Goal: Task Accomplishment & Management: Manage account settings

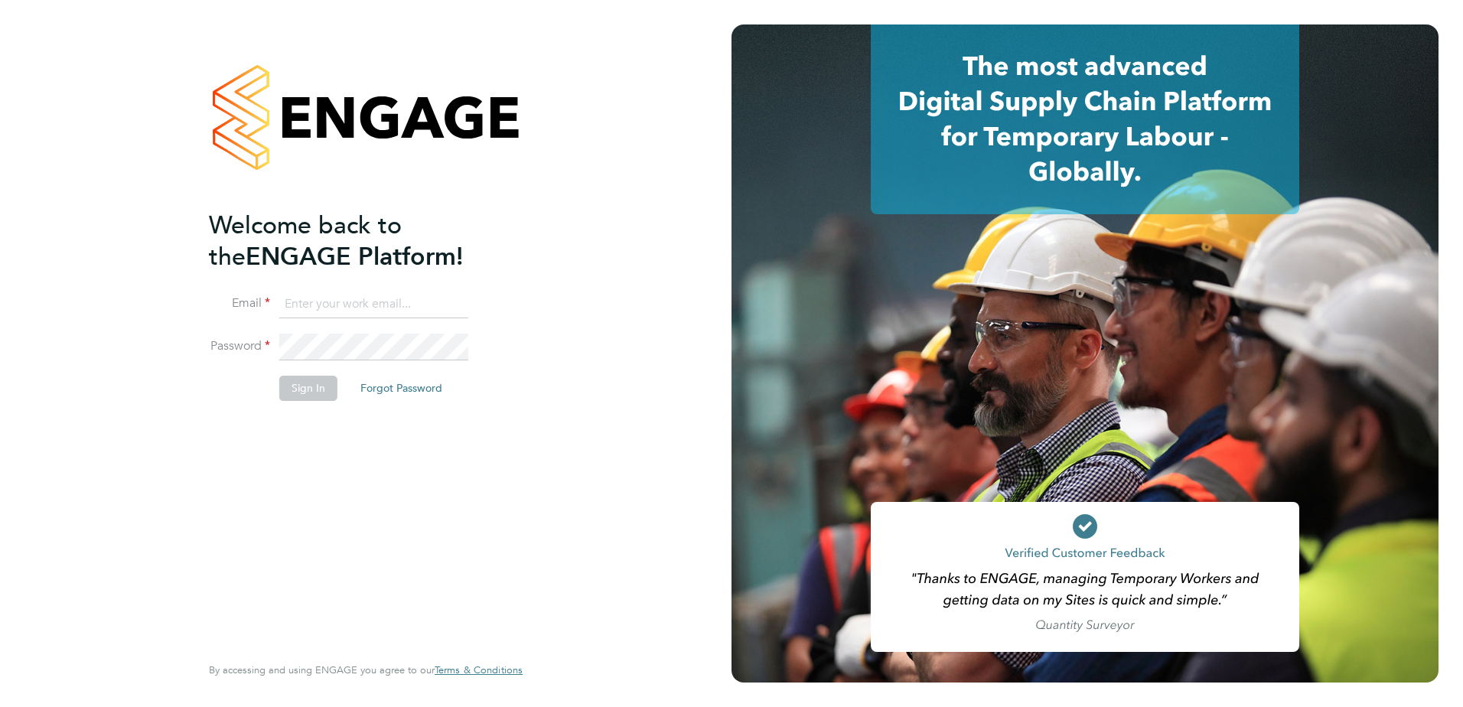
type input "nicola.pitts@optima-uk.com"
click at [305, 391] on button "Sign In" at bounding box center [308, 388] width 58 height 24
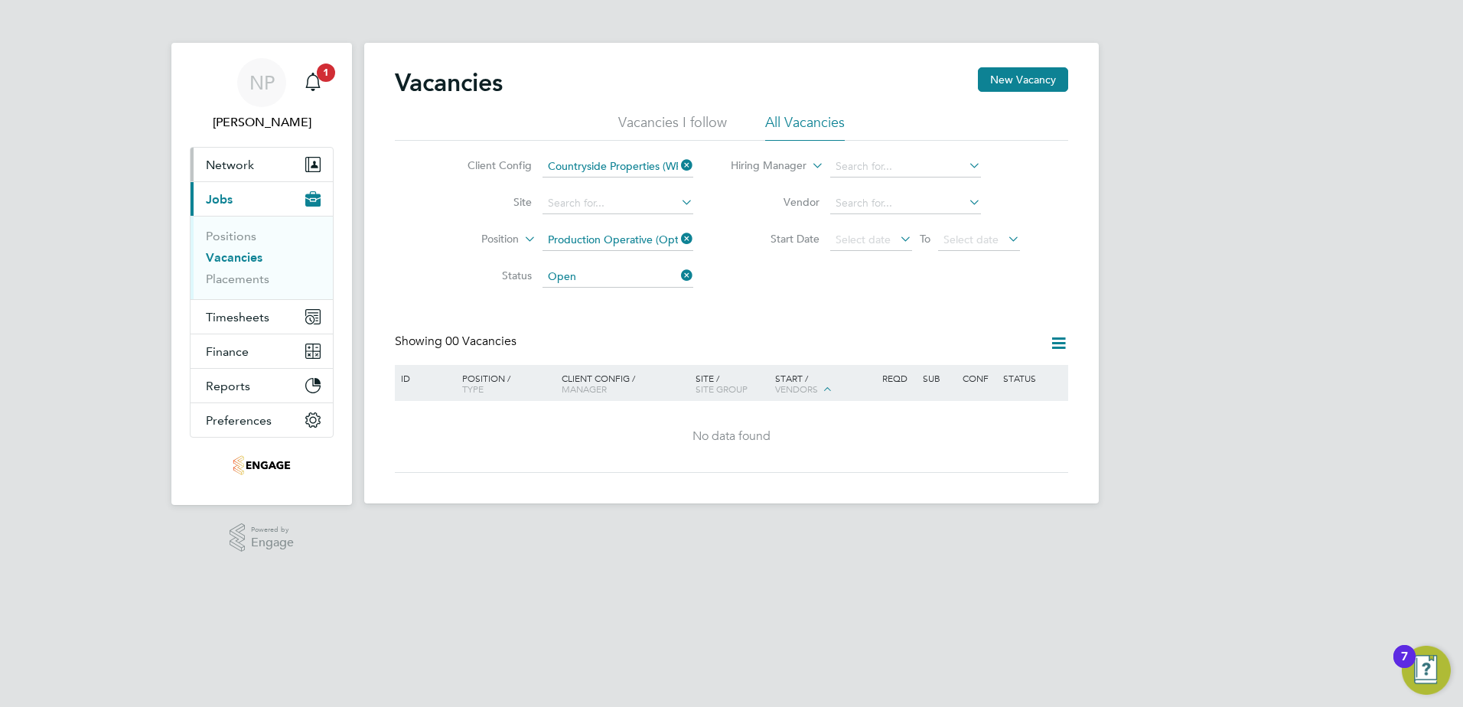
click at [220, 160] on span "Network" at bounding box center [230, 165] width 48 height 15
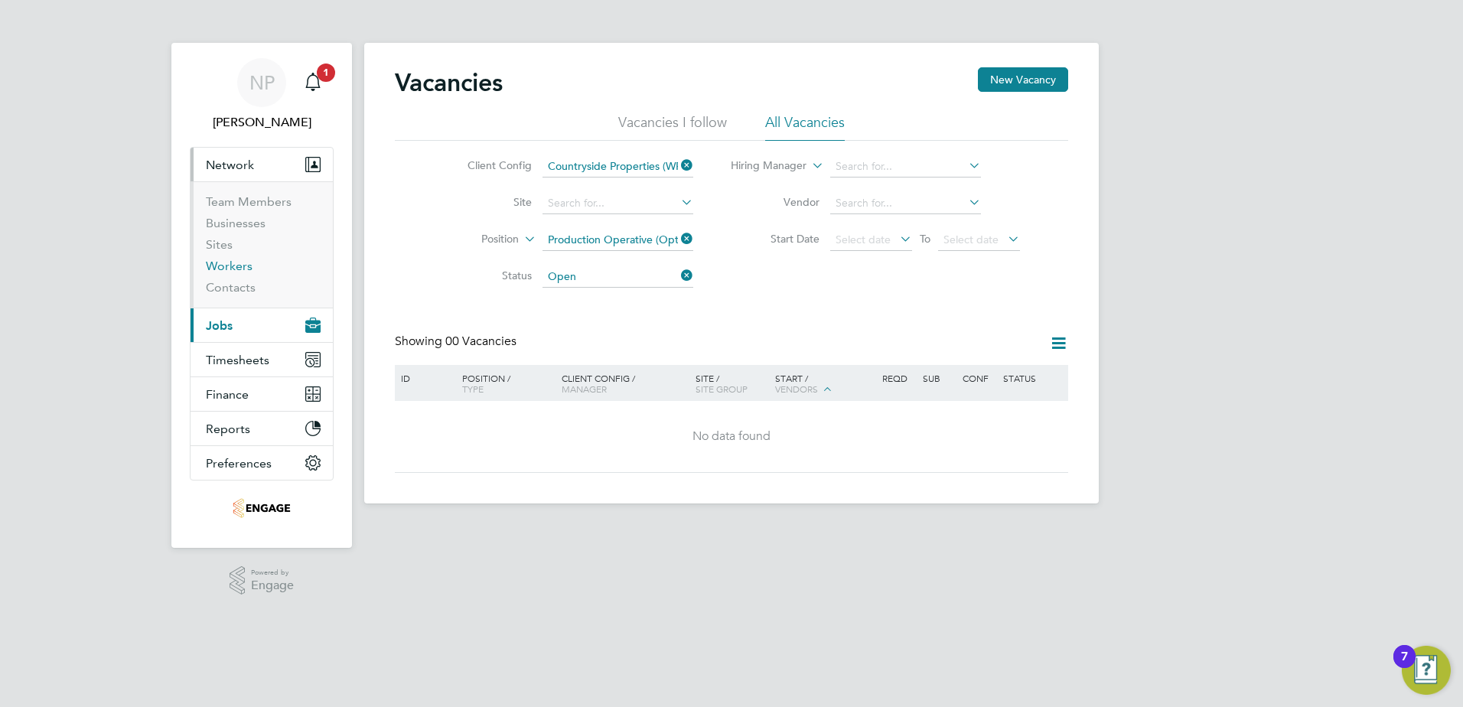
click at [214, 266] on link "Workers" at bounding box center [229, 266] width 47 height 15
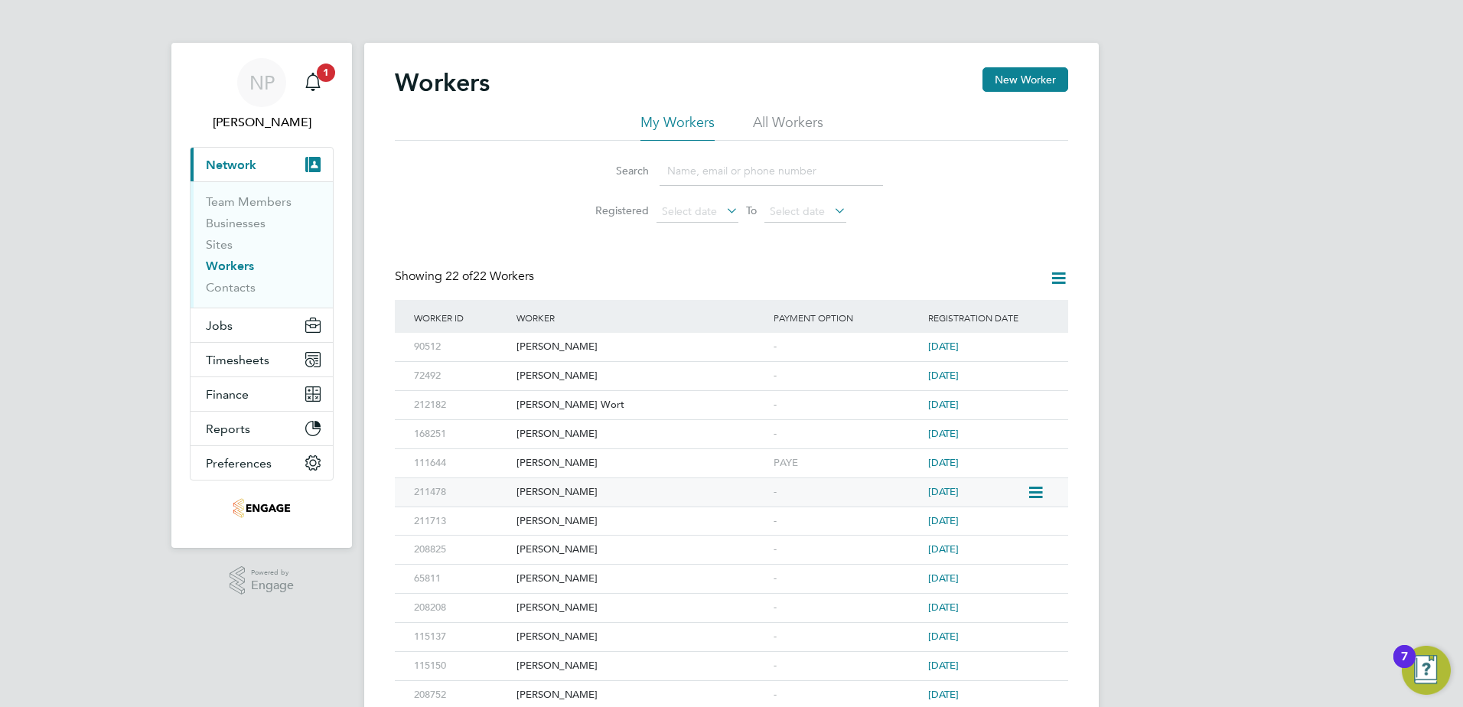
click at [482, 497] on div "211478" at bounding box center [461, 492] width 103 height 28
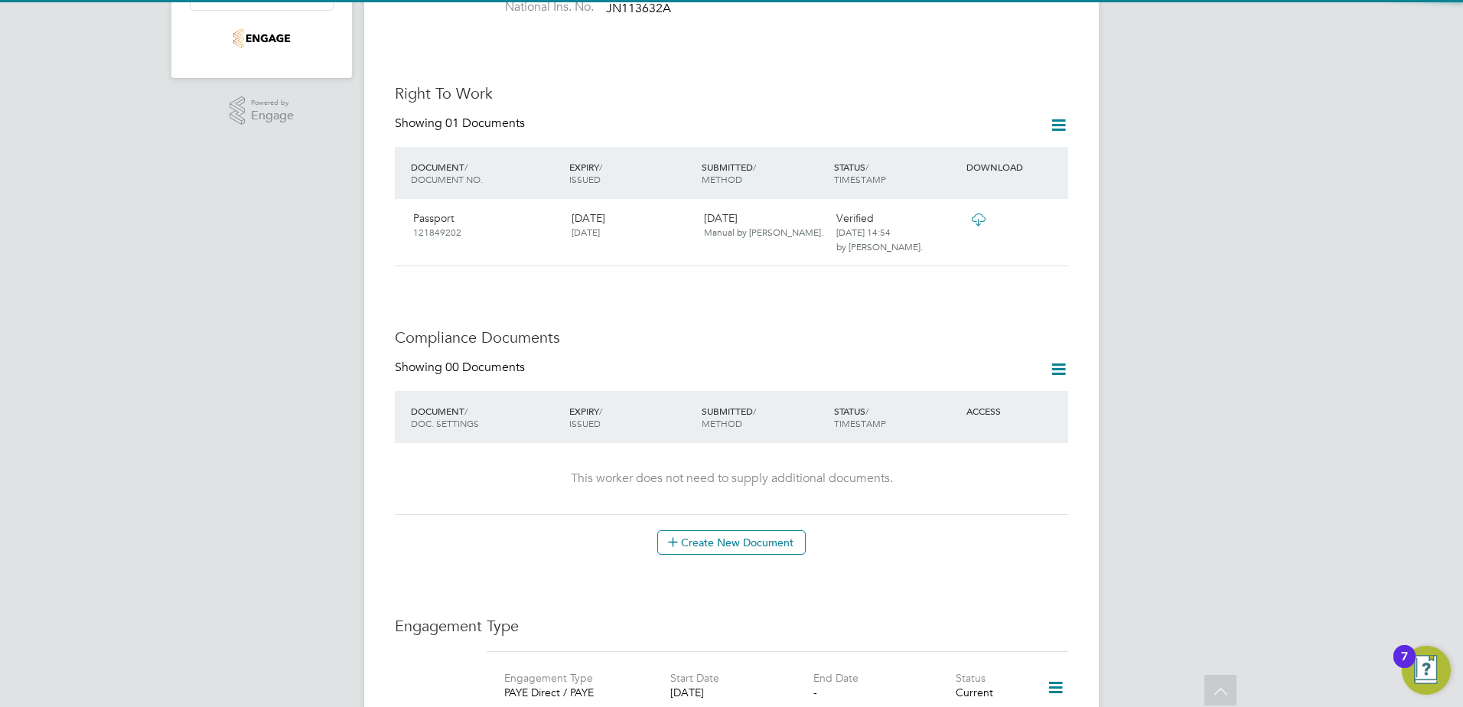
scroll to position [536, 0]
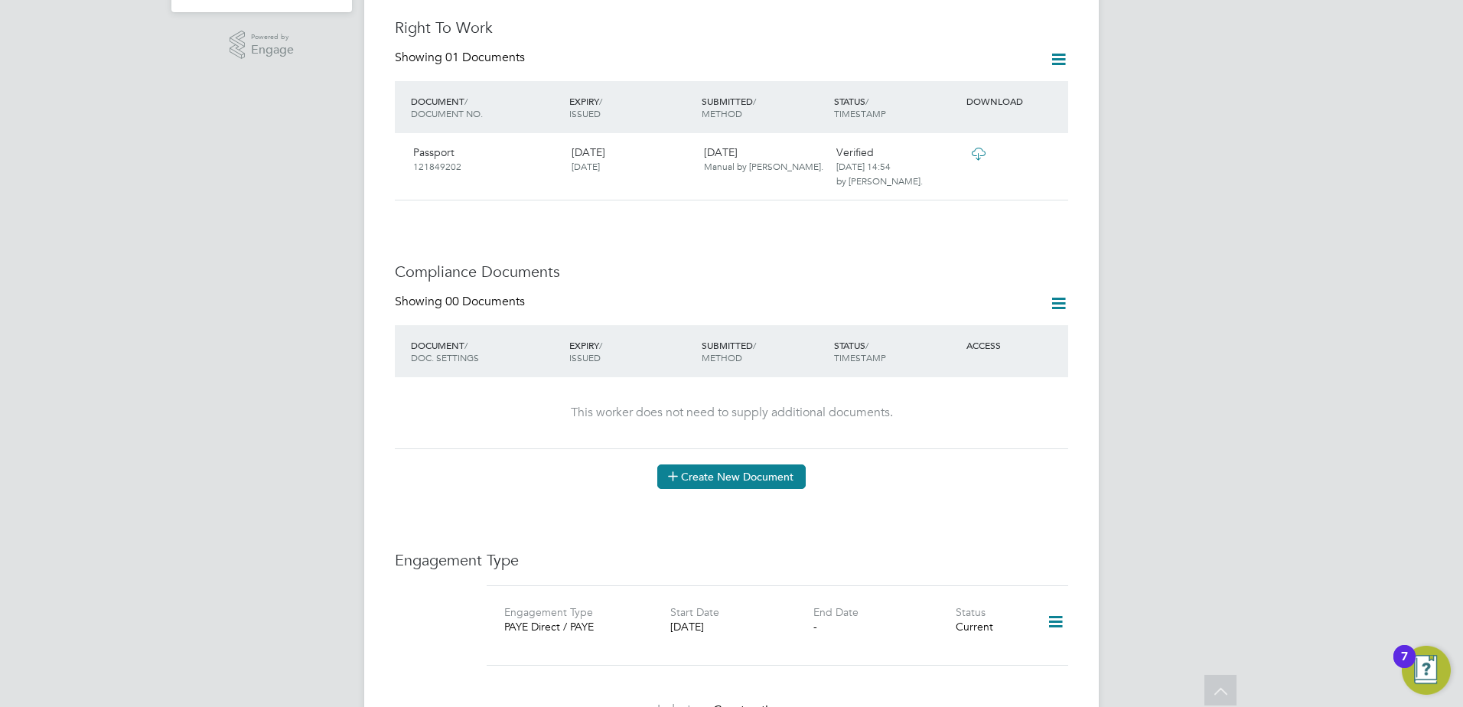
click at [700, 468] on button "Create New Document" at bounding box center [731, 477] width 148 height 24
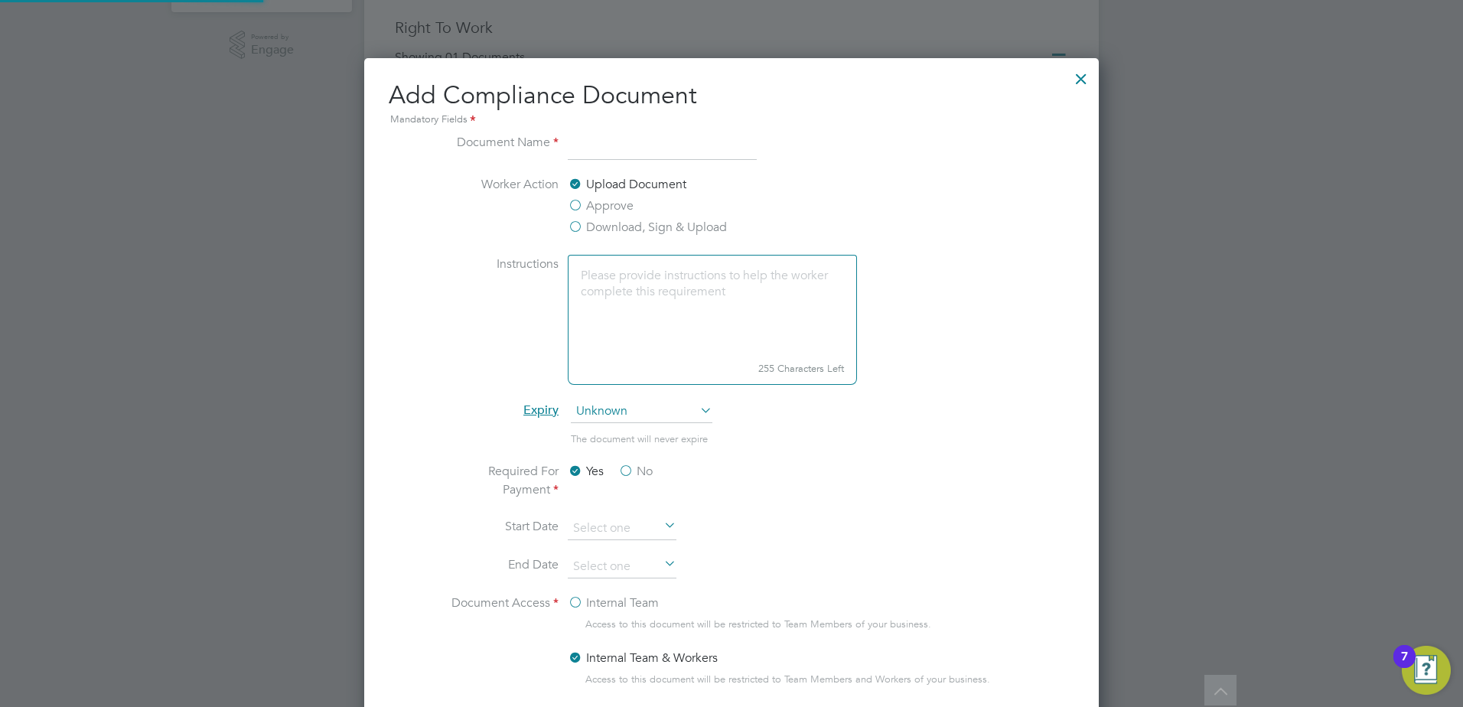
scroll to position [804, 736]
click at [595, 143] on input at bounding box center [662, 147] width 189 height 28
type input "Reference"
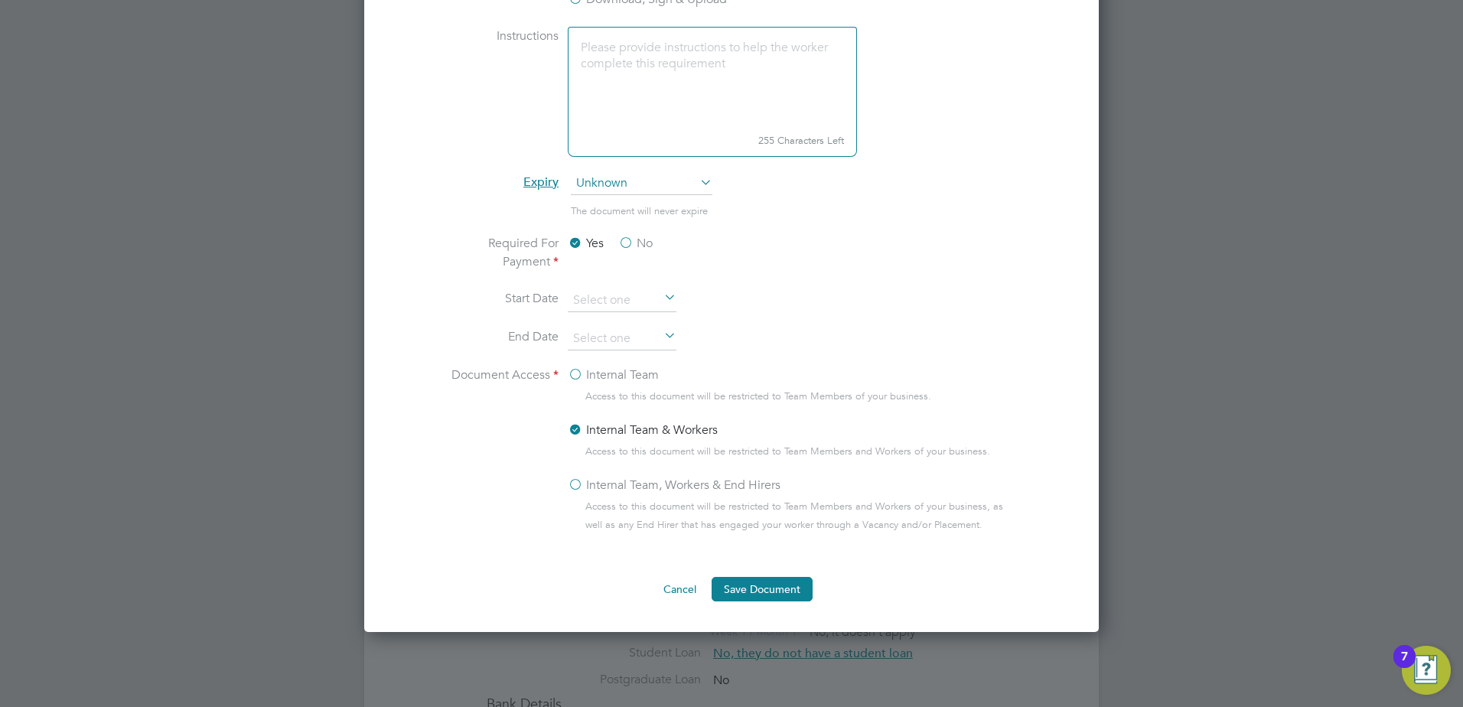
scroll to position [765, 0]
click at [745, 589] on button "Save Document" at bounding box center [762, 588] width 101 height 24
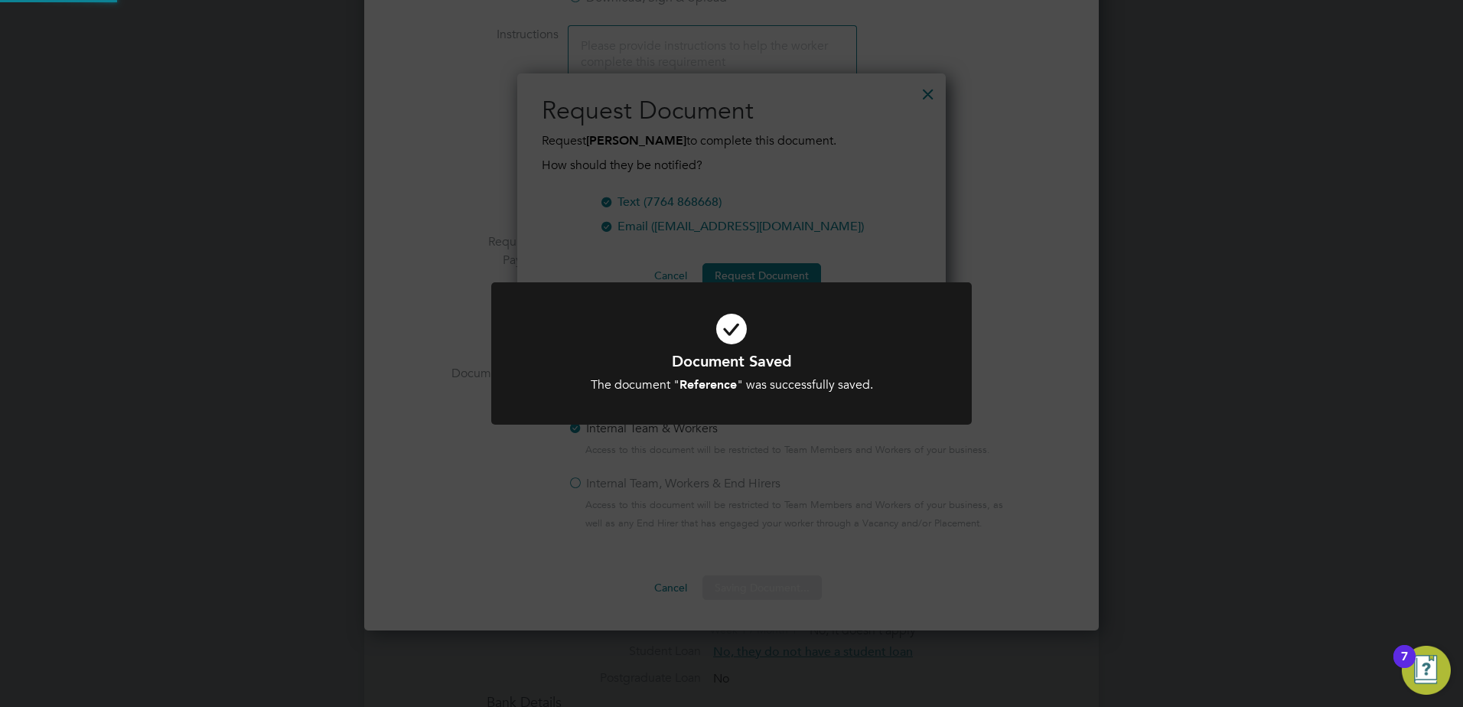
scroll to position [246, 429]
click at [217, 411] on div "Document Saved The document " Reference " was successfully saved. Cancel Okay" at bounding box center [731, 353] width 1463 height 707
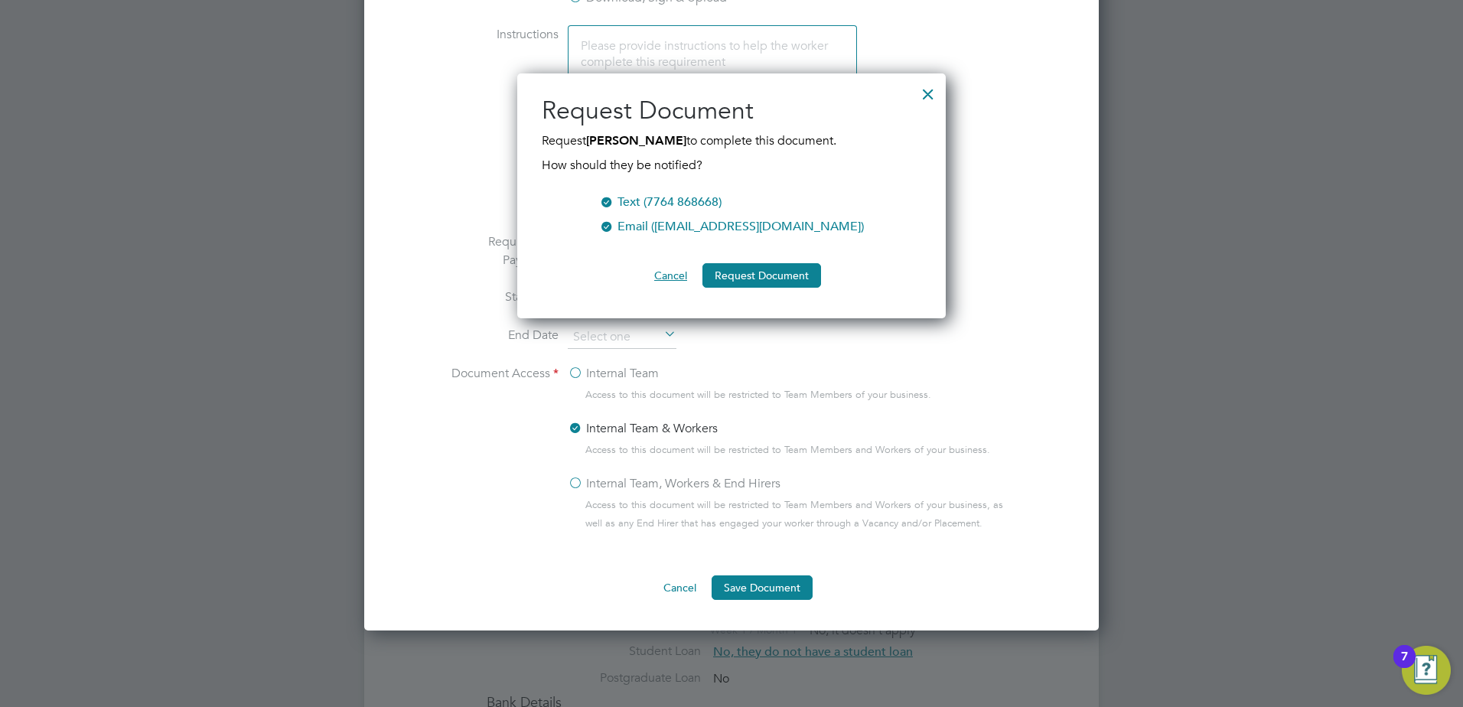
click at [674, 278] on button "Cancel" at bounding box center [670, 275] width 57 height 24
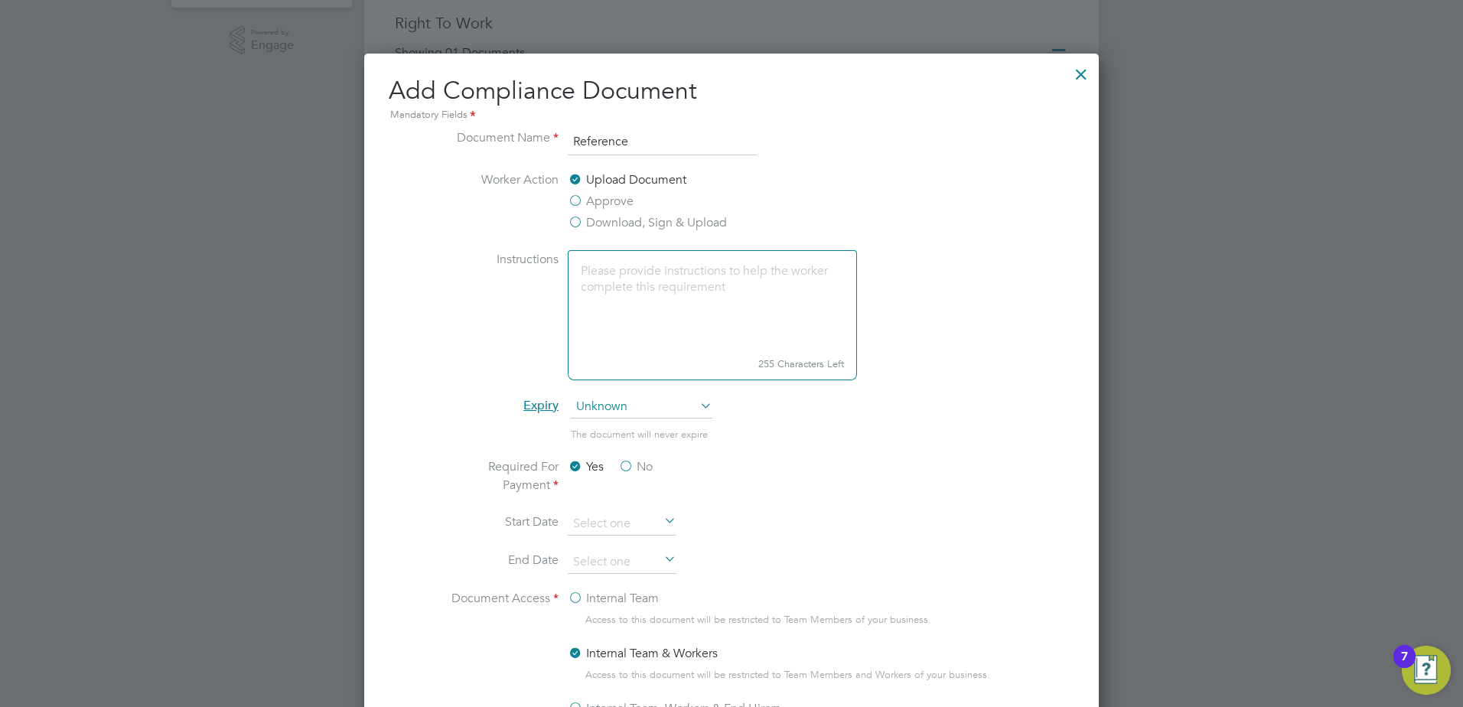
scroll to position [383, 0]
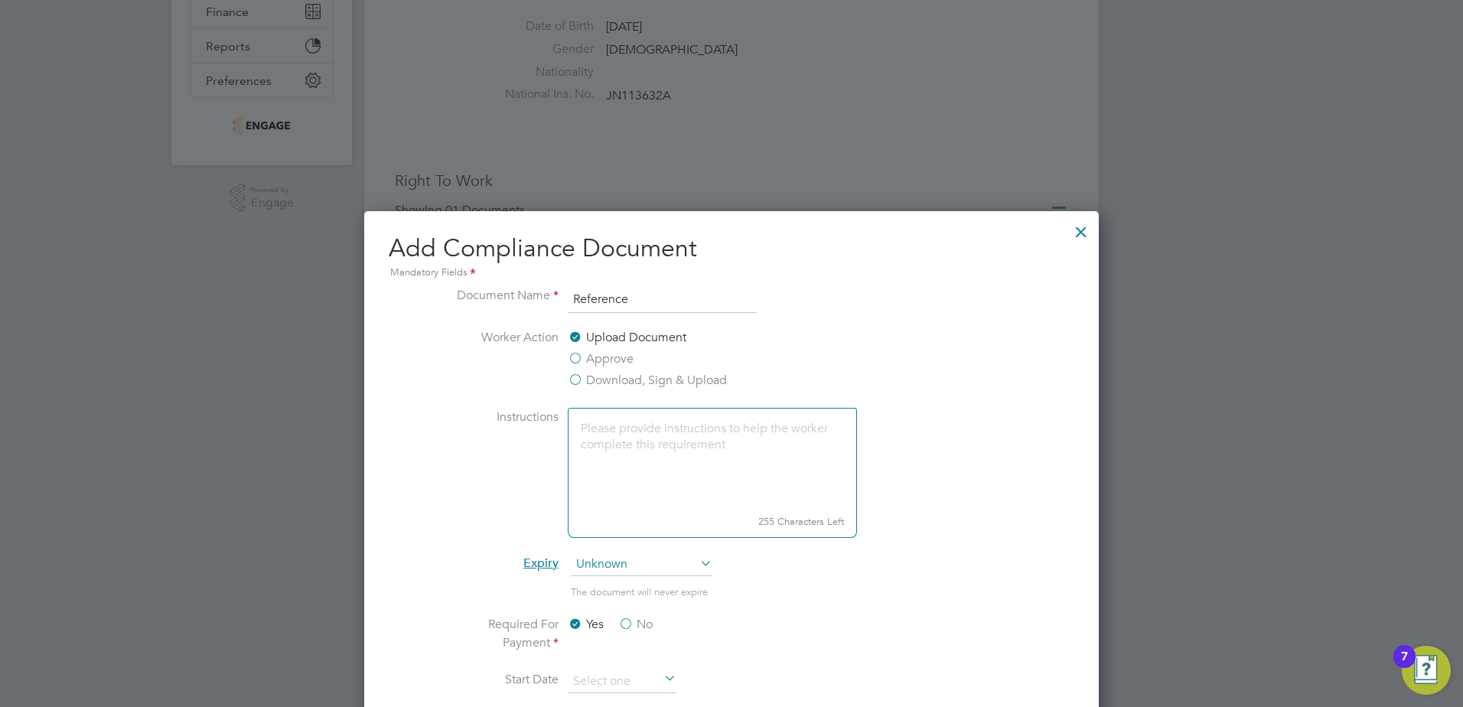
click at [1081, 233] on div at bounding box center [1082, 228] width 28 height 28
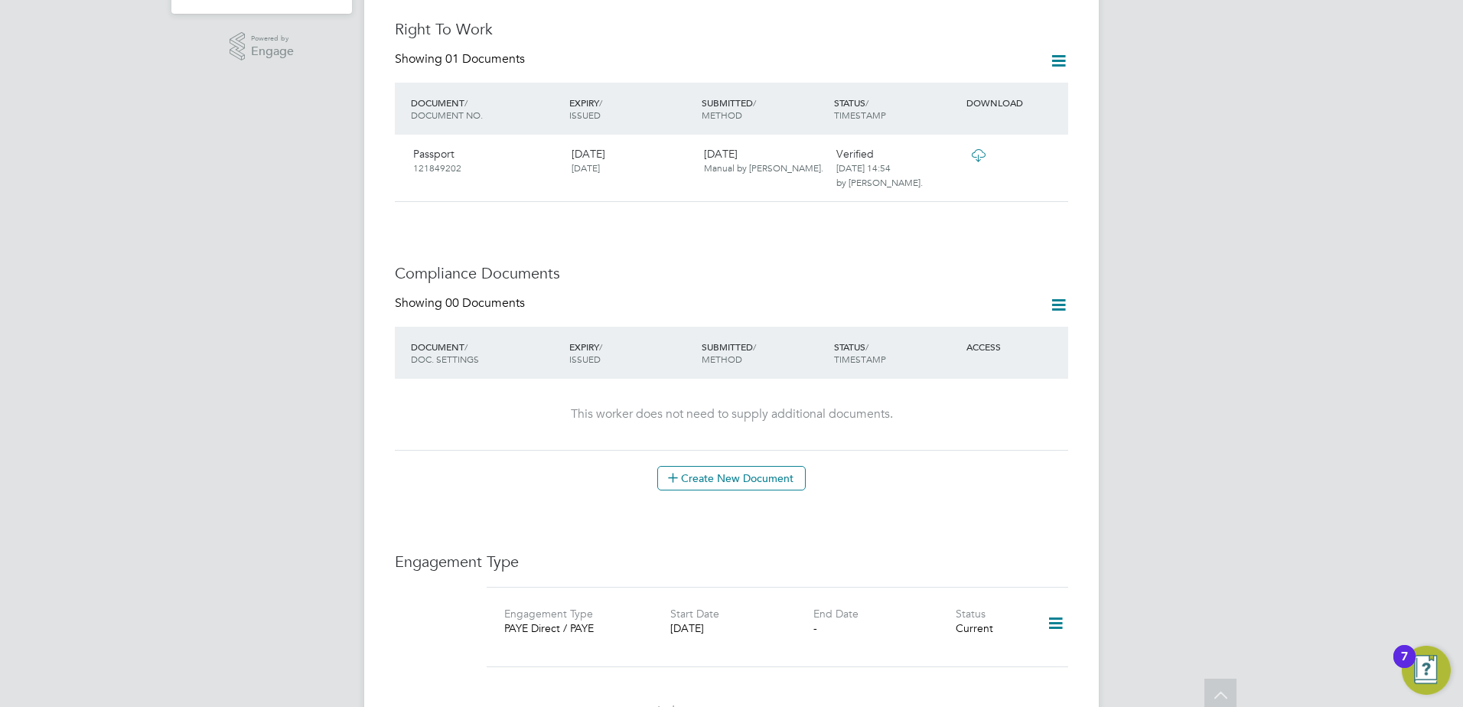
scroll to position [536, 0]
click at [725, 465] on button "Create New Document" at bounding box center [731, 477] width 148 height 24
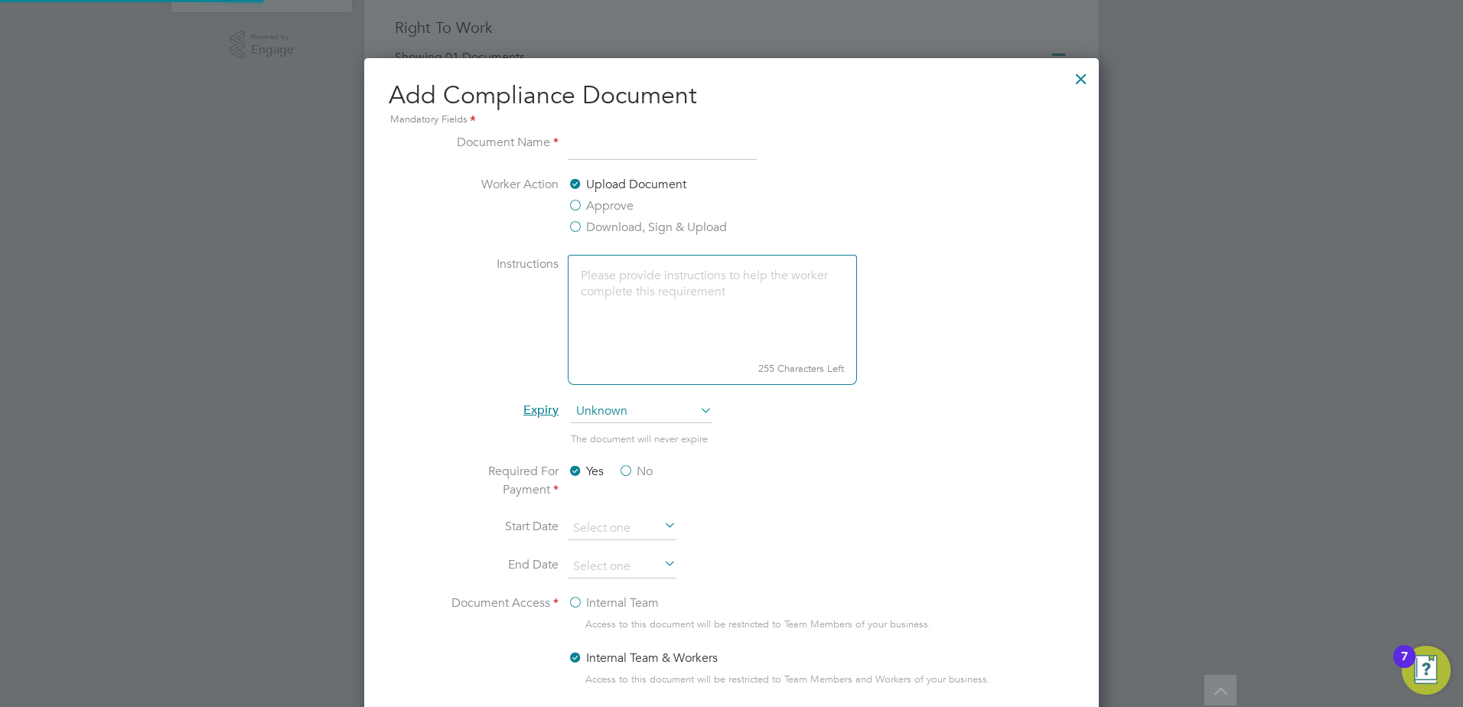
scroll to position [804, 736]
click at [613, 152] on input at bounding box center [662, 147] width 189 height 28
type input "Reference"
click at [626, 474] on label "No" at bounding box center [635, 471] width 34 height 18
click at [0, 0] on input "No" at bounding box center [0, 0] width 0 height 0
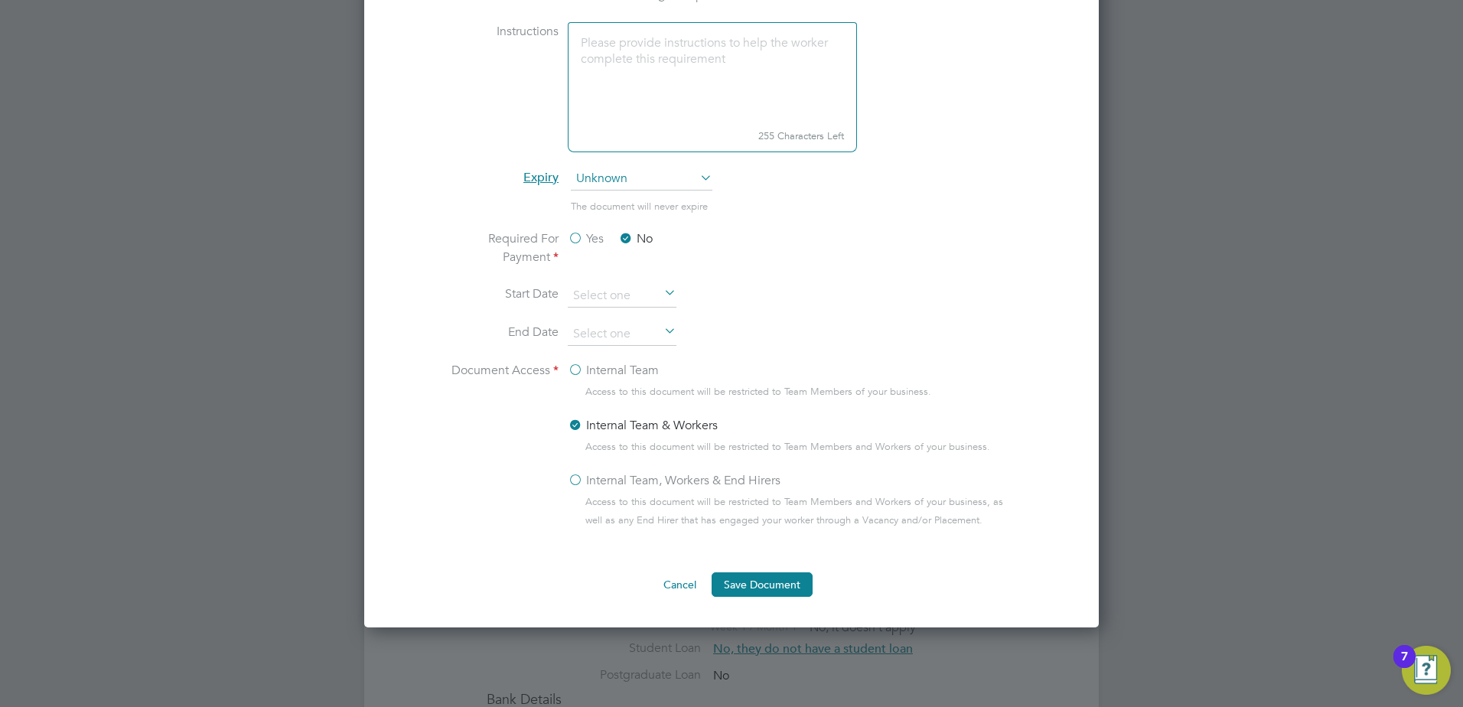
scroll to position [842, 0]
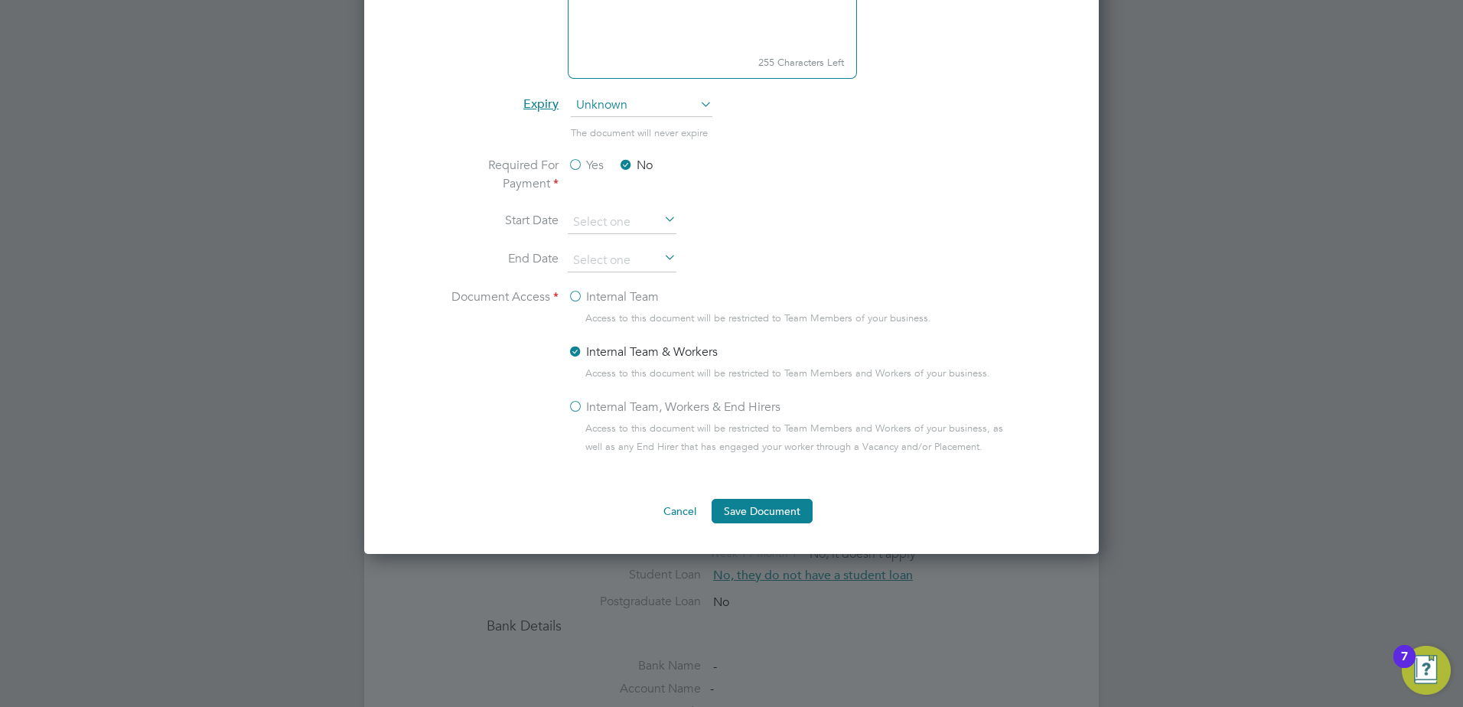
drag, startPoint x: 576, startPoint y: 406, endPoint x: 590, endPoint y: 427, distance: 24.8
click at [576, 406] on label "Internal Team, Workers & End Hirers" at bounding box center [674, 407] width 213 height 18
click at [0, 0] on input "Internal Team, Workers & End Hirers" at bounding box center [0, 0] width 0 height 0
click at [738, 513] on button "Save Document" at bounding box center [762, 511] width 101 height 24
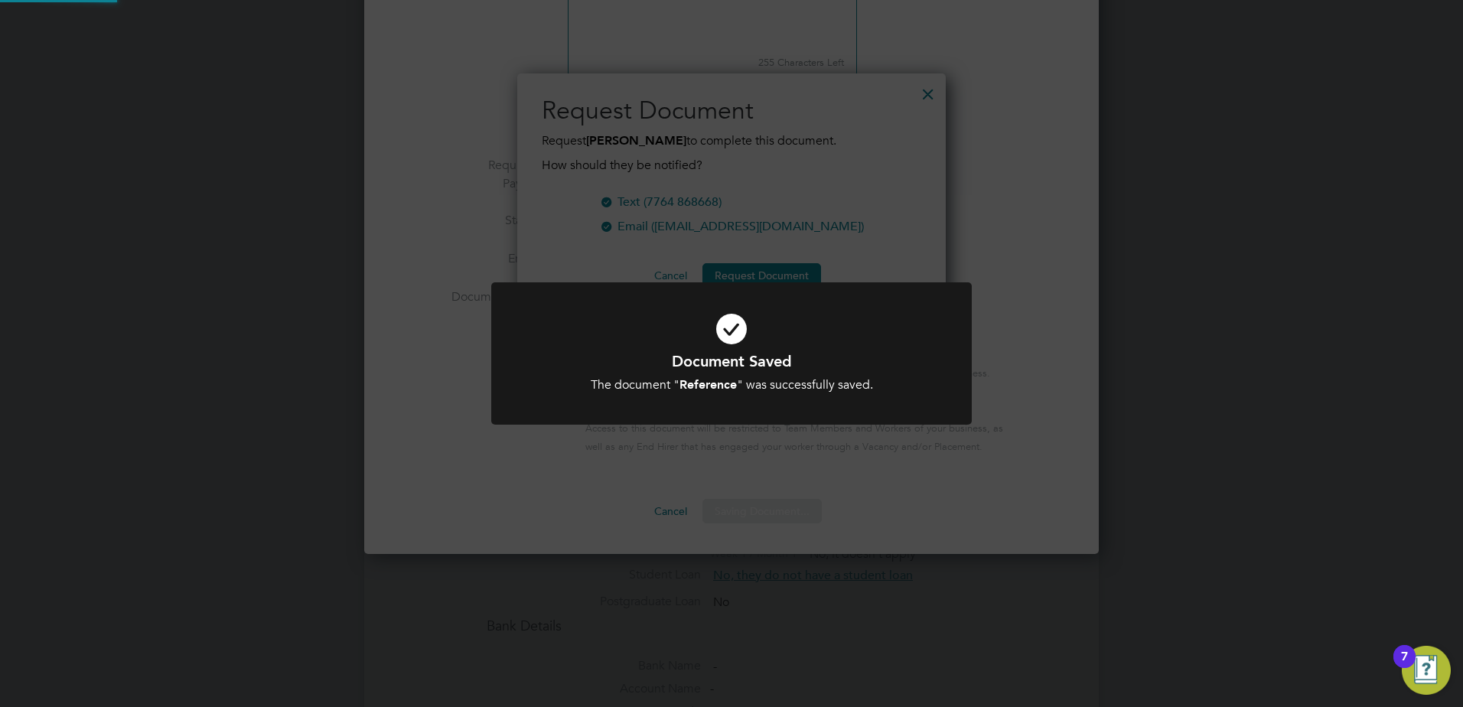
scroll to position [246, 429]
click at [857, 229] on div "Document Saved The document " Reference " was successfully saved. Cancel Okay" at bounding box center [731, 353] width 1463 height 707
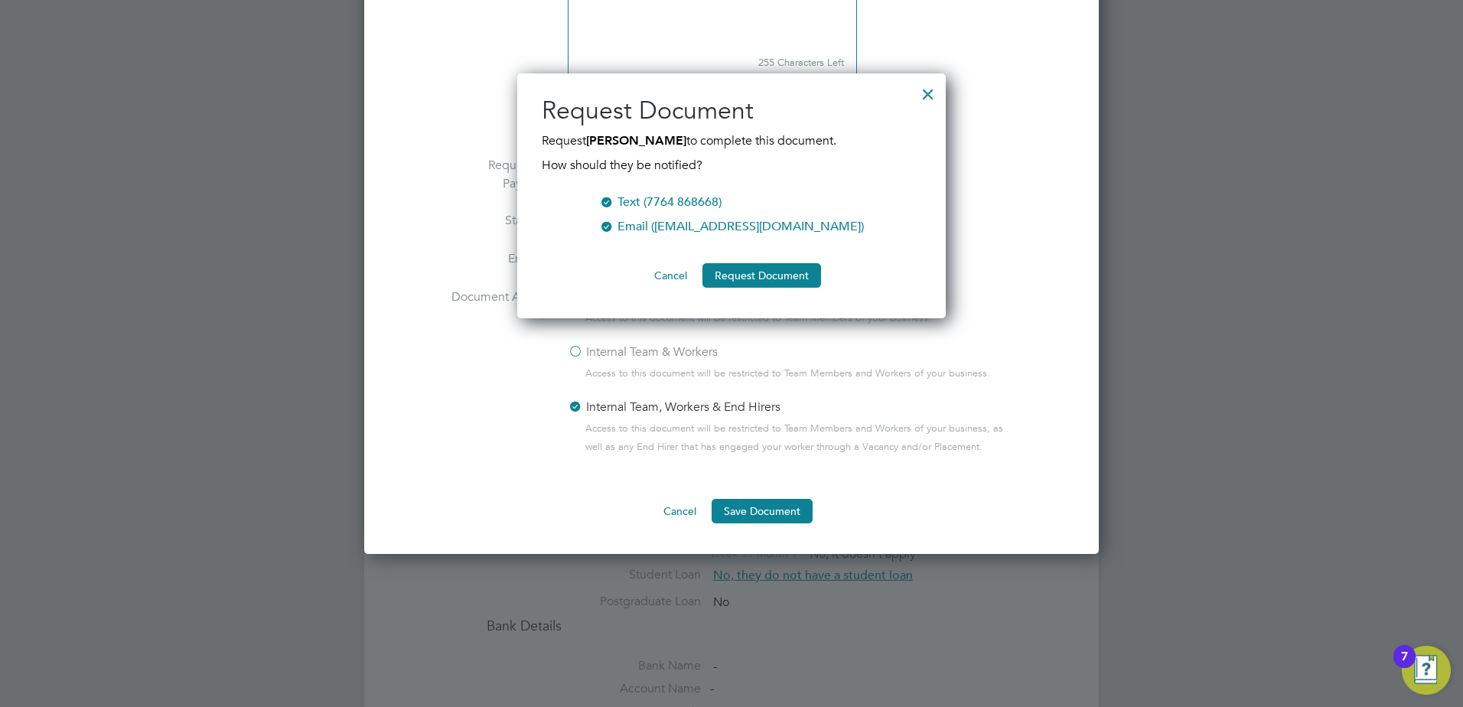
click at [615, 202] on div at bounding box center [606, 200] width 15 height 15
click at [615, 224] on div at bounding box center [606, 224] width 15 height 15
click at [615, 226] on div at bounding box center [606, 224] width 15 height 15
click at [615, 202] on div at bounding box center [606, 200] width 15 height 15
click at [668, 280] on button "Cancel" at bounding box center [670, 275] width 57 height 24
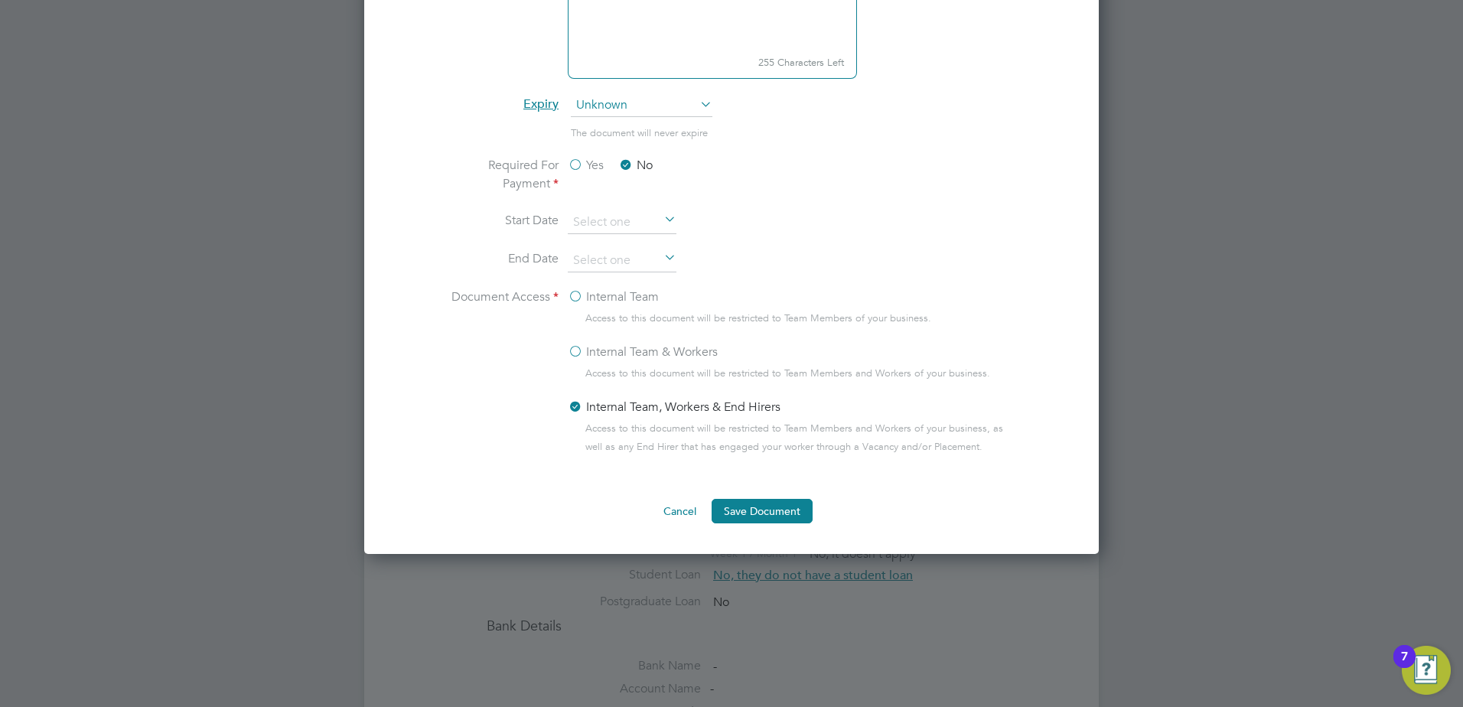
scroll to position [536, 0]
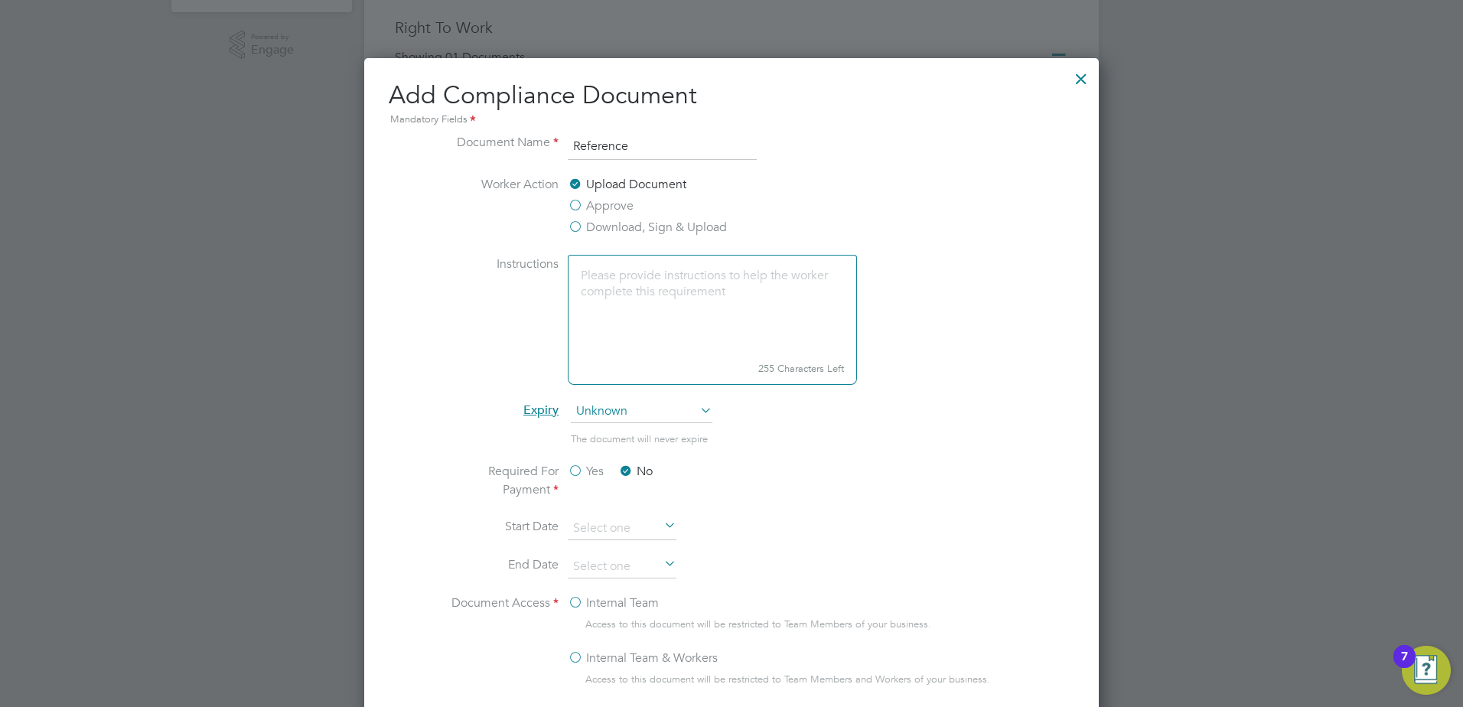
click at [577, 208] on label "Approve" at bounding box center [601, 206] width 66 height 18
click at [0, 0] on input "Approve" at bounding box center [0, 0] width 0 height 0
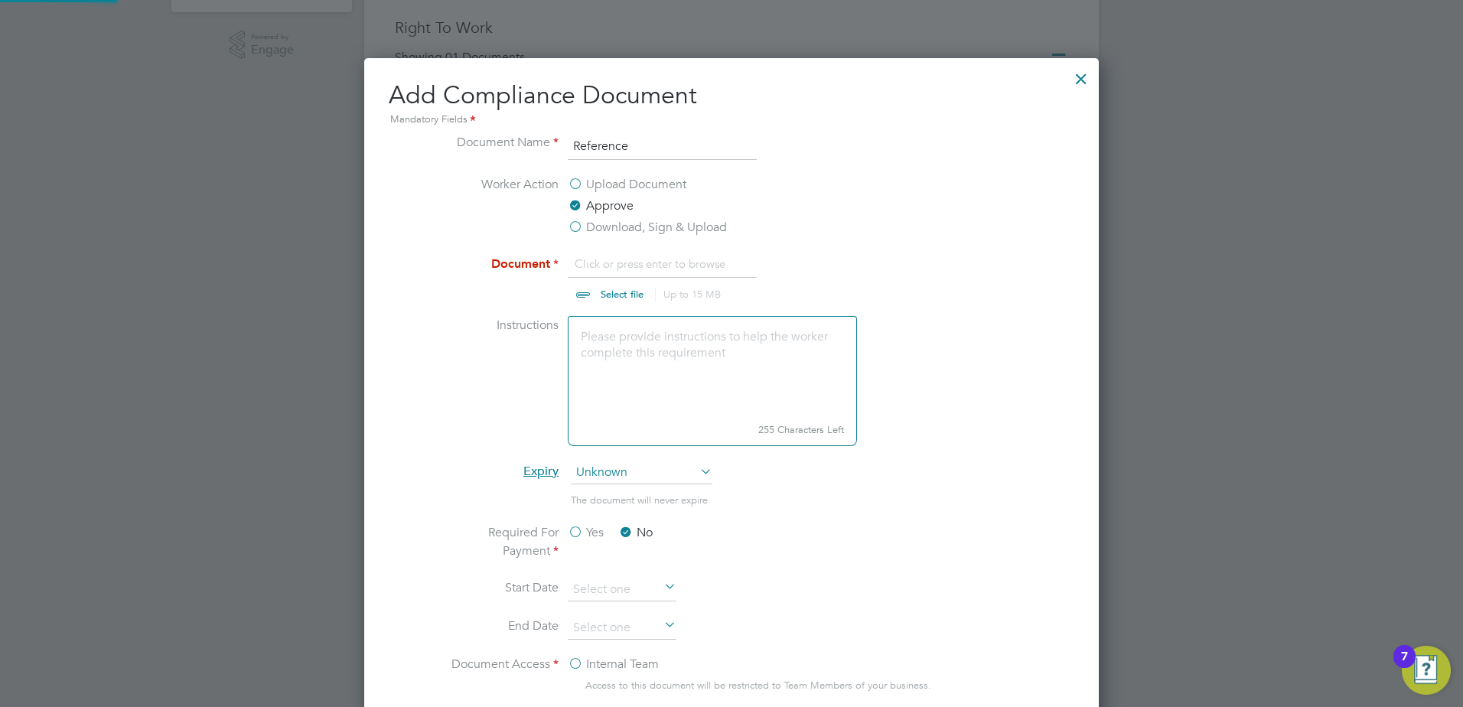
scroll to position [23, 190]
click at [615, 293] on input "file" at bounding box center [637, 278] width 240 height 46
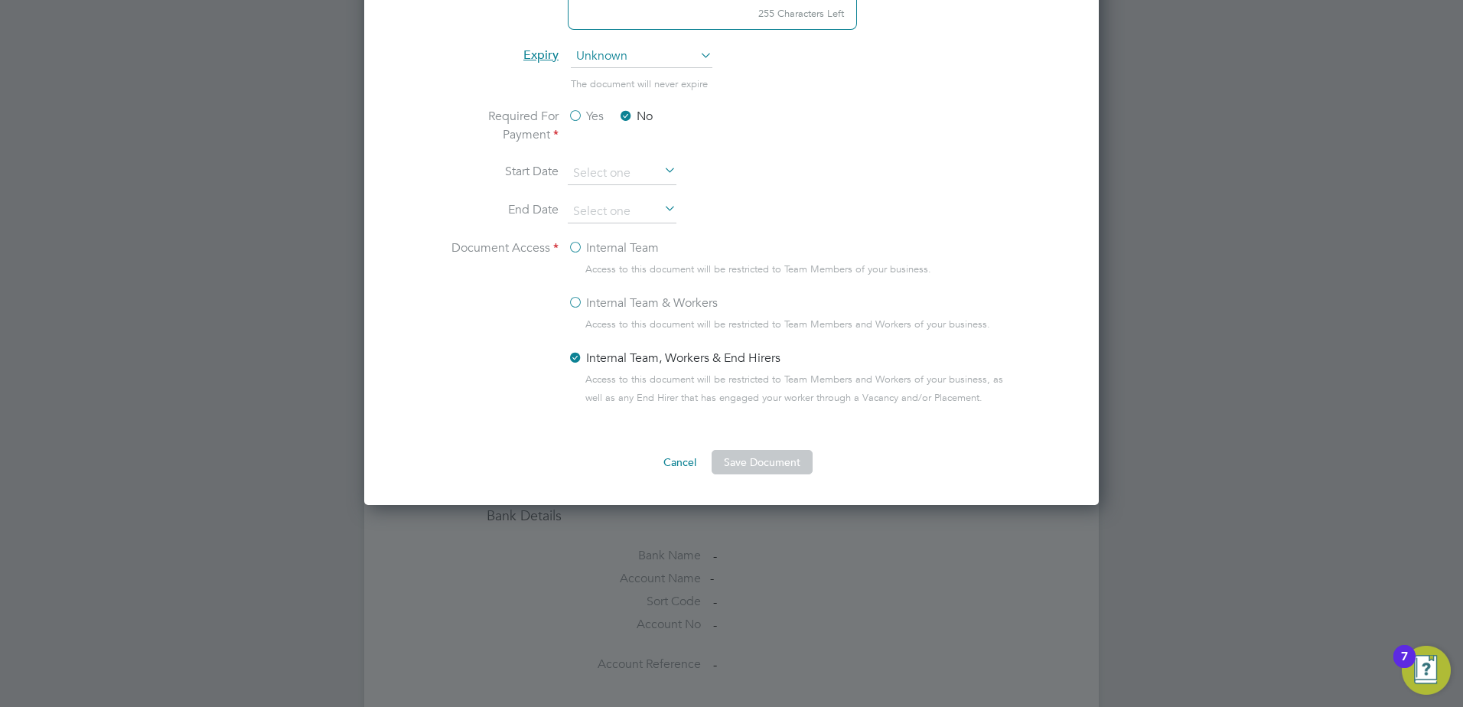
scroll to position [842, 0]
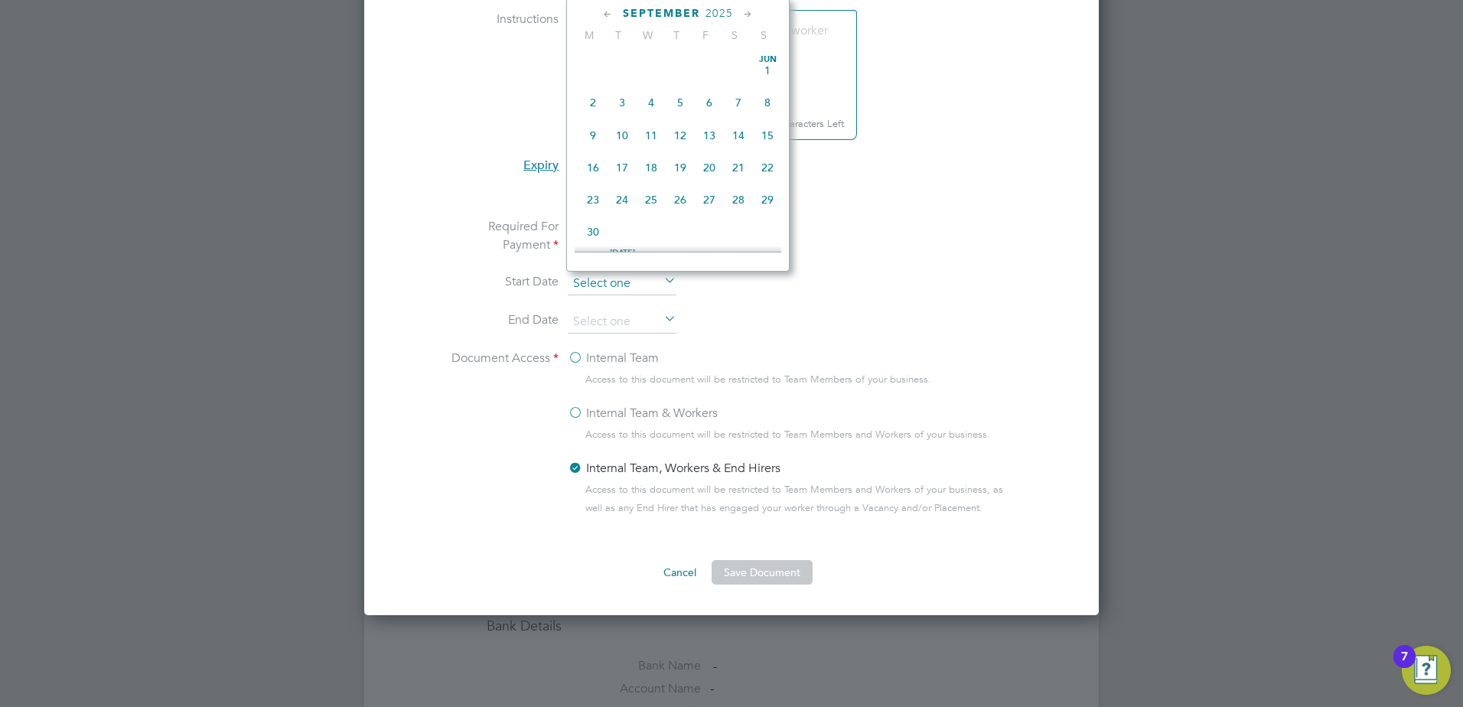
click at [625, 284] on input at bounding box center [622, 283] width 109 height 23
click at [594, 135] on span "29" at bounding box center [593, 120] width 29 height 29
type input "[DATE]"
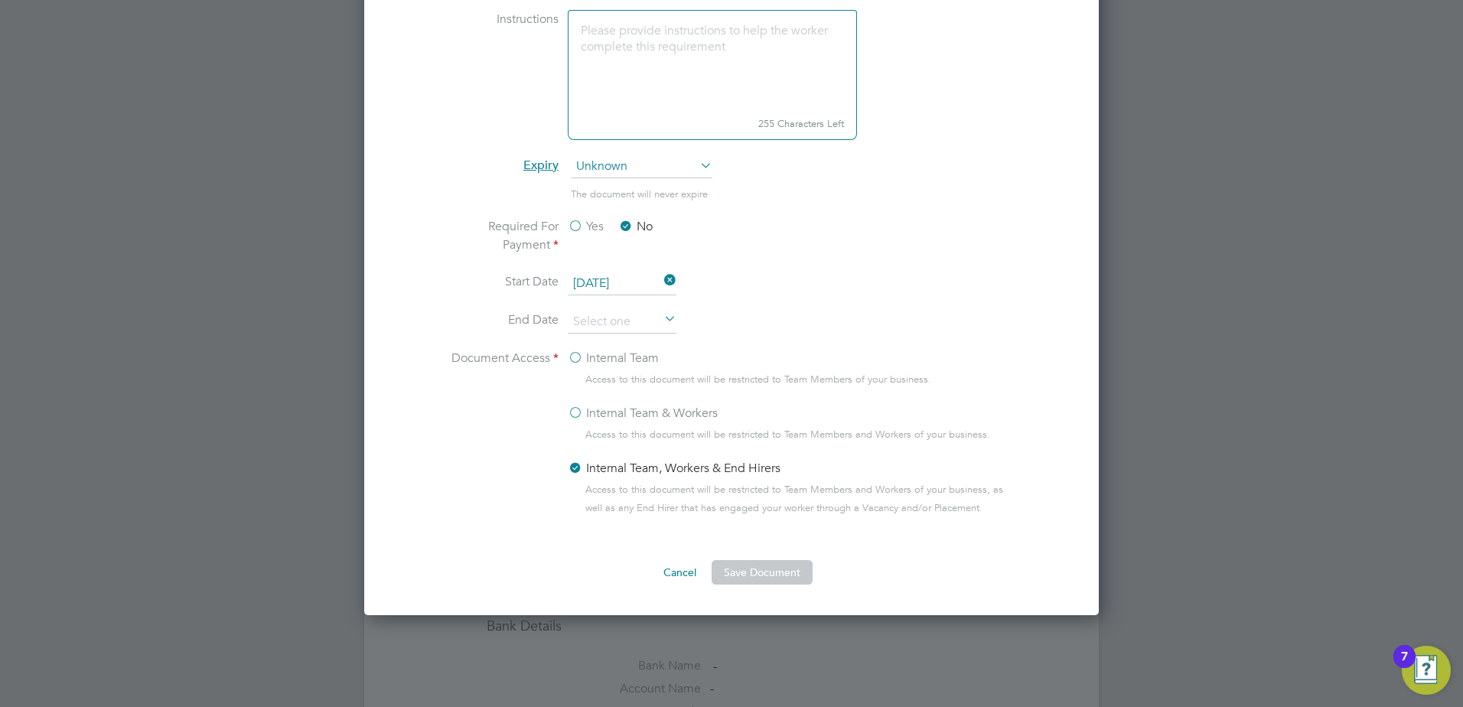
click at [661, 321] on icon at bounding box center [661, 319] width 0 height 21
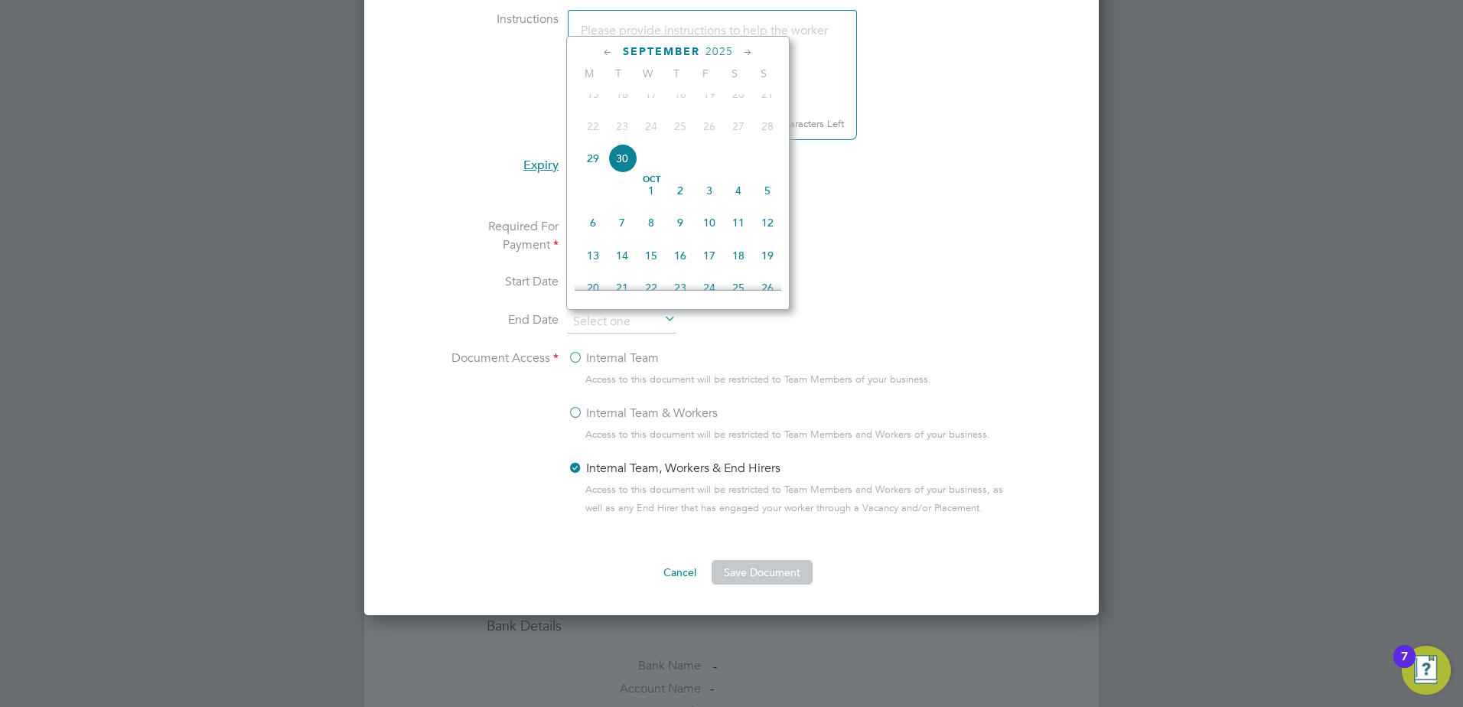
click at [714, 54] on span "2025" at bounding box center [720, 51] width 28 height 13
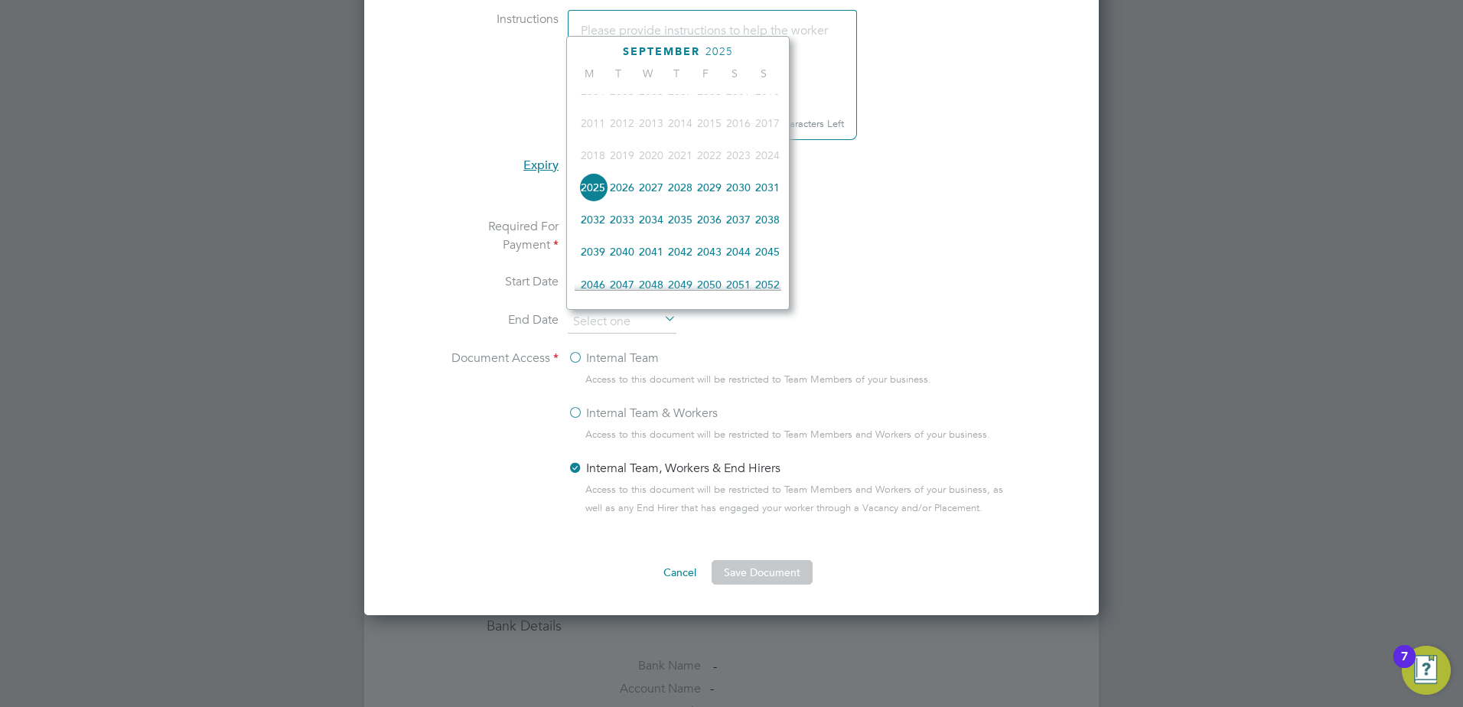
drag, startPoint x: 620, startPoint y: 199, endPoint x: 664, endPoint y: 209, distance: 45.5
click at [619, 199] on span "2026" at bounding box center [622, 187] width 29 height 29
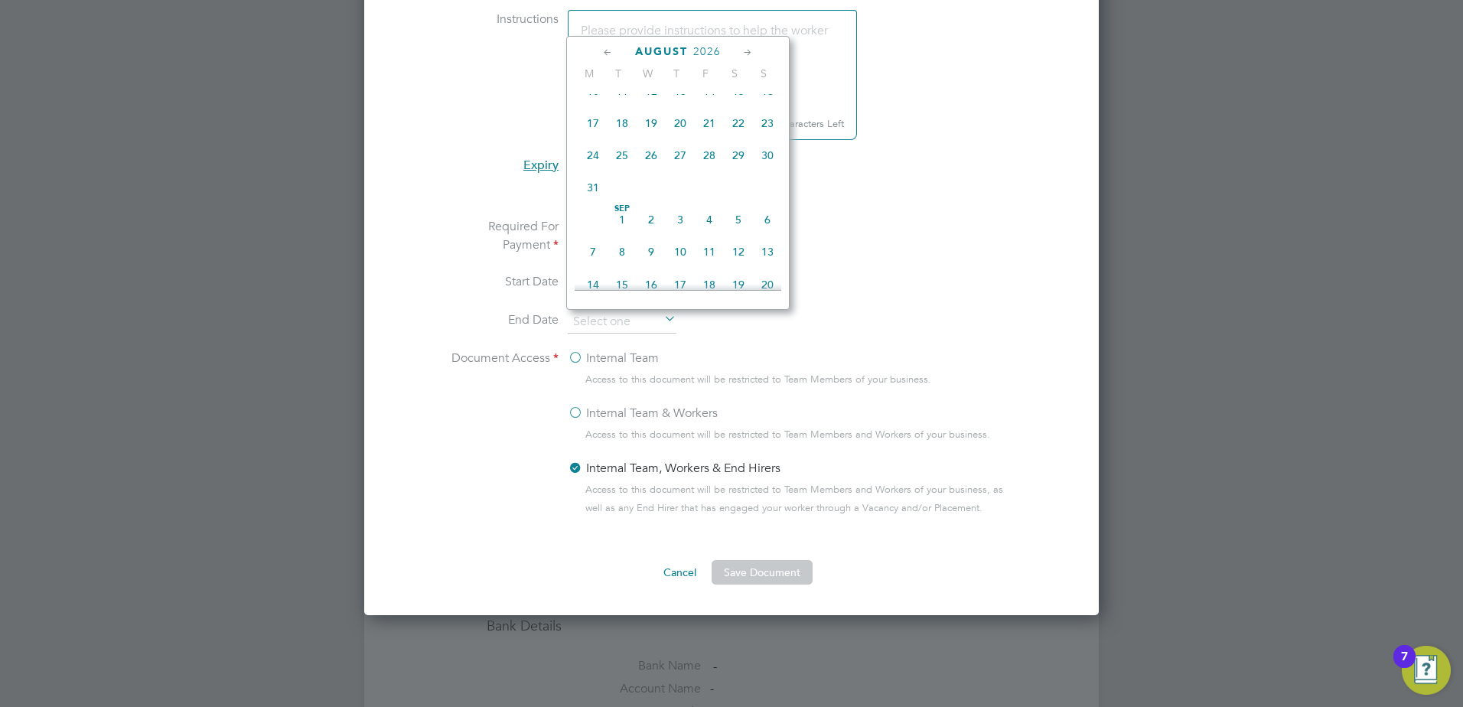
scroll to position [482, 0]
click at [617, 282] on span "29" at bounding box center [622, 272] width 29 height 29
type input "[DATE]"
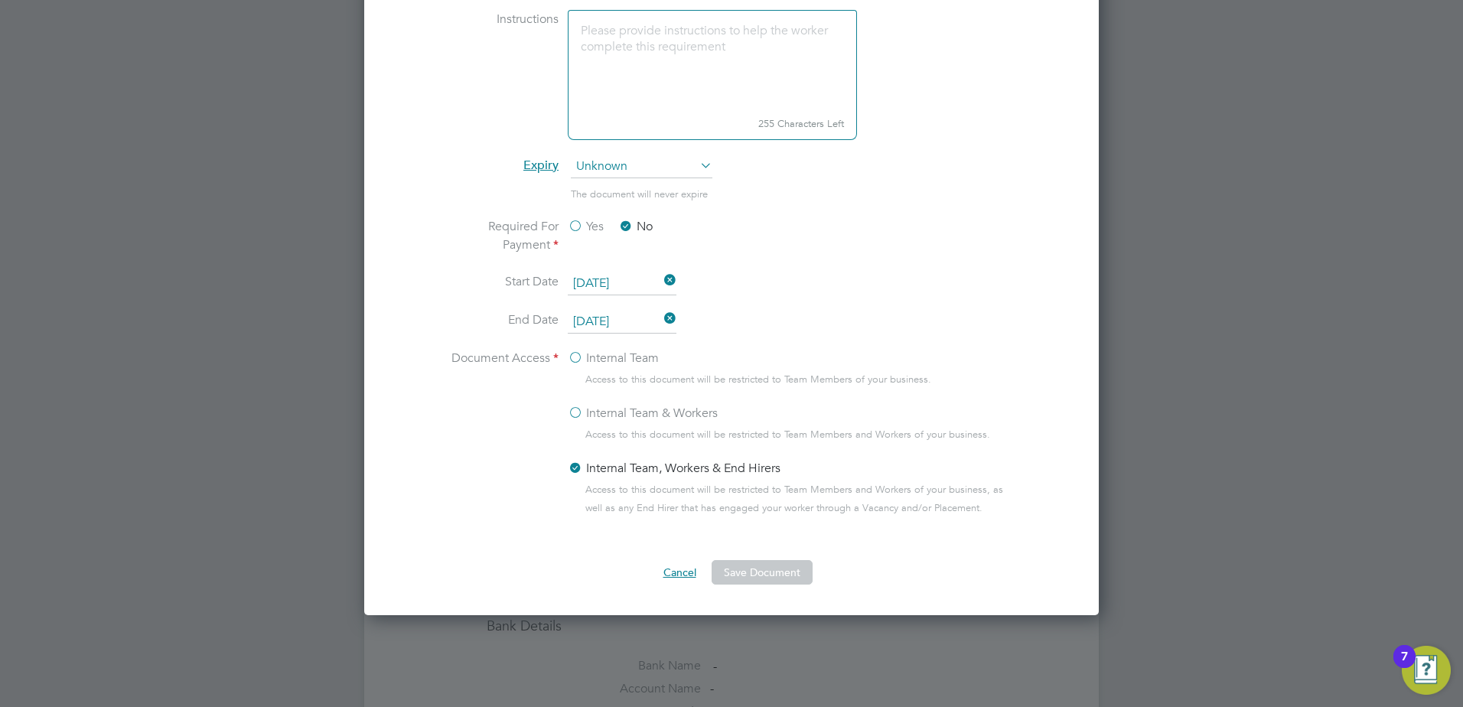
click at [682, 574] on button "Cancel" at bounding box center [679, 572] width 57 height 24
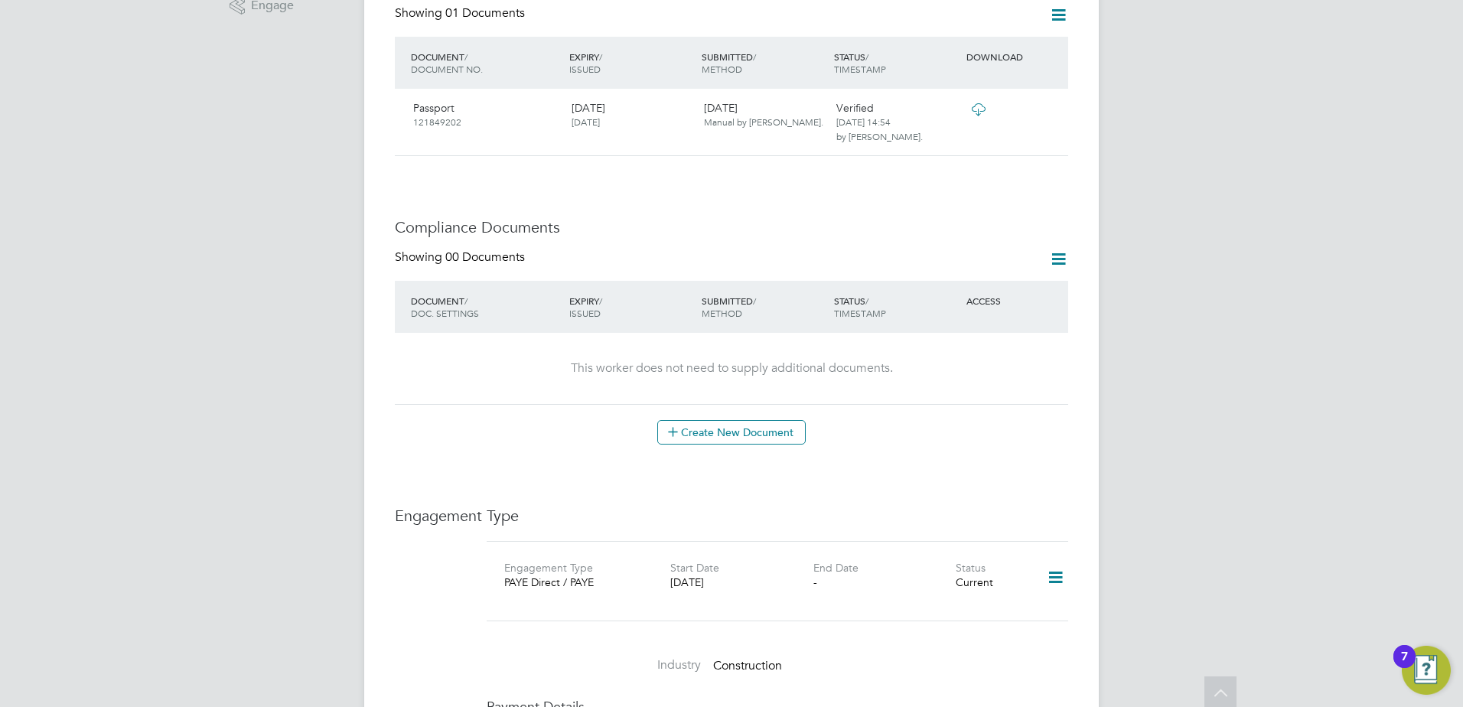
scroll to position [536, 0]
